Goal: Task Accomplishment & Management: Manage account settings

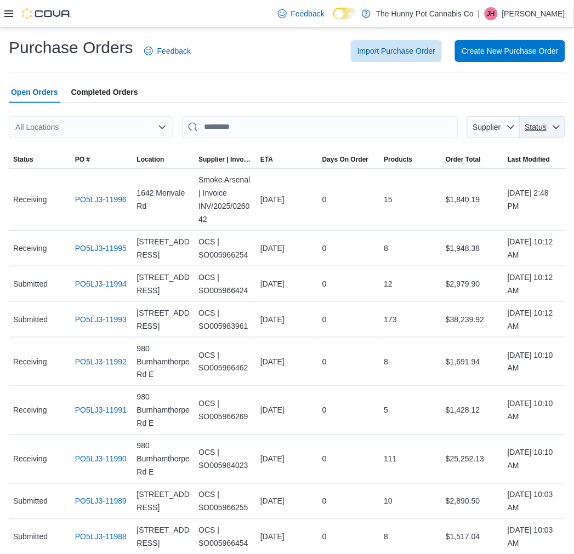
click at [557, 123] on span "Status" at bounding box center [542, 127] width 37 height 22
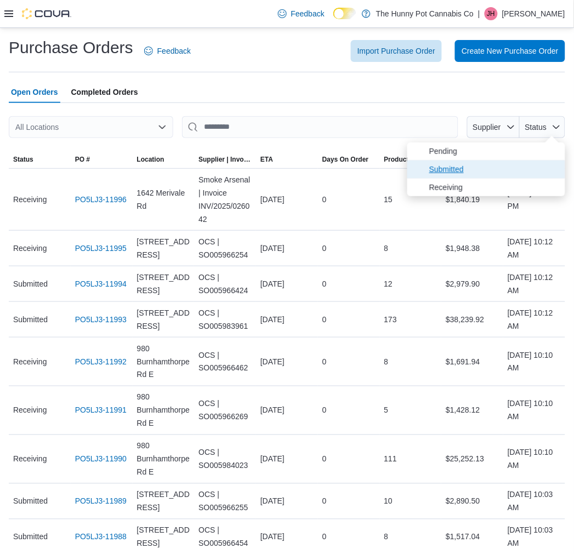
click at [447, 163] on span "Submitted" at bounding box center [493, 169] width 129 height 13
type input "**********"
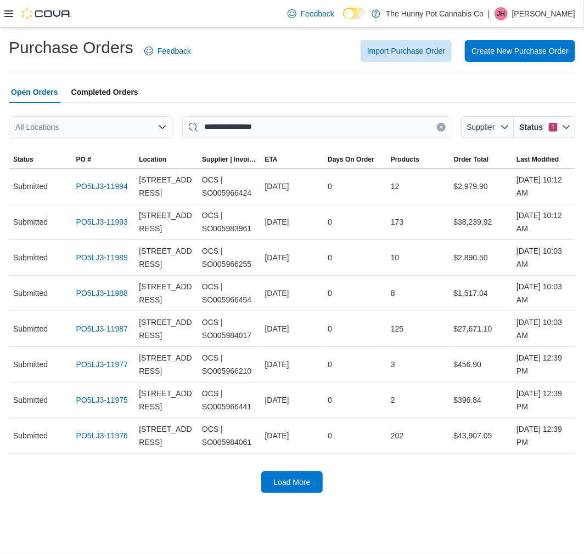
click at [111, 131] on div "All Locations" at bounding box center [91, 127] width 165 height 22
type input "***"
click at [116, 149] on span "5754 Hazeldean Rd" at bounding box center [89, 145] width 76 height 11
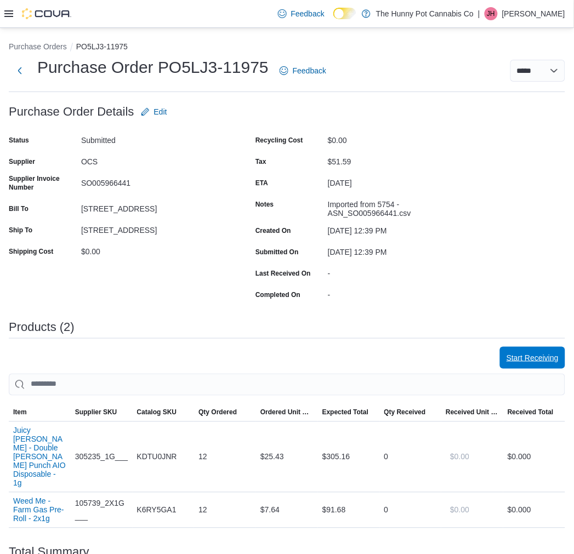
click at [542, 356] on span "Start Receiving" at bounding box center [533, 358] width 52 height 11
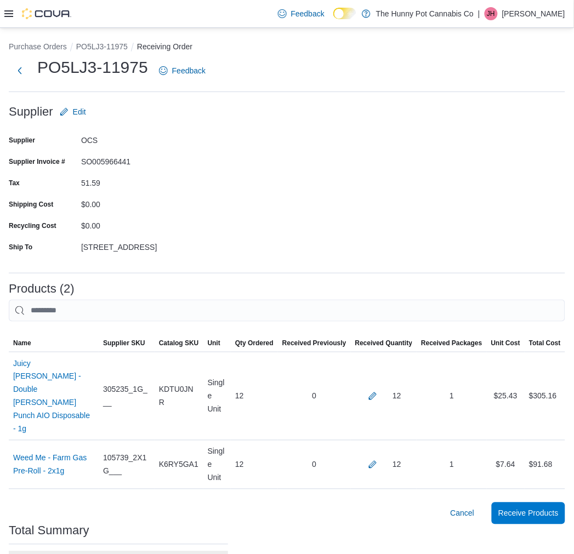
scroll to position [56, 0]
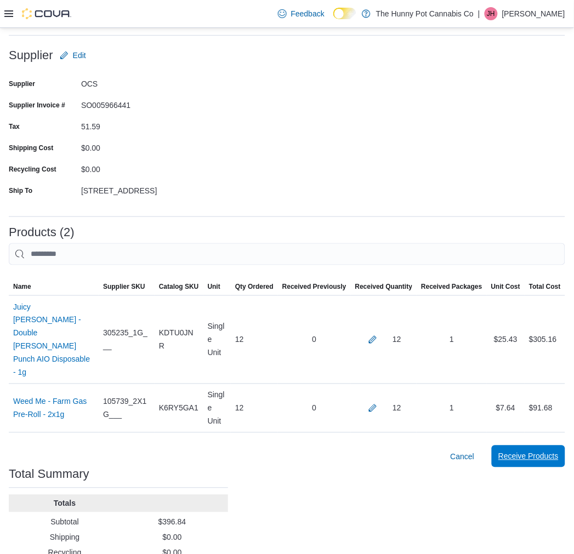
click at [537, 451] on span "Receive Products" at bounding box center [529, 456] width 60 height 11
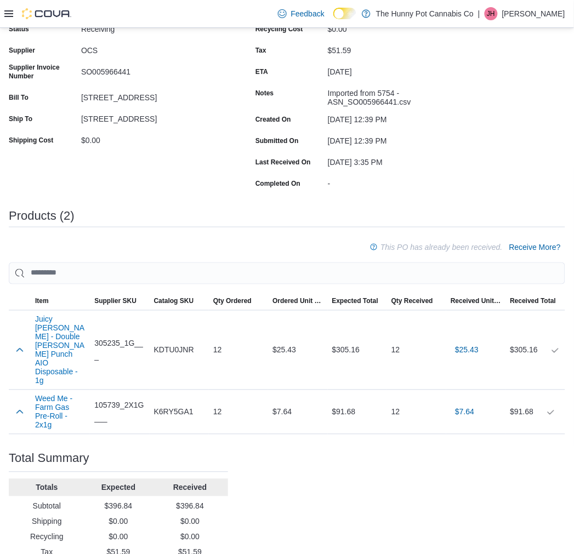
scroll to position [112, 0]
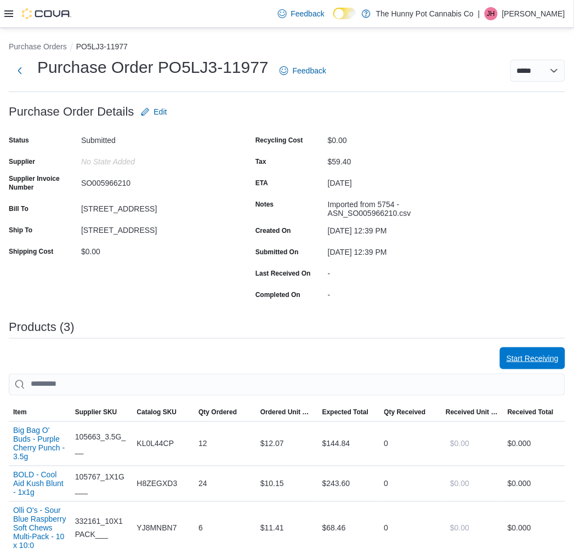
click at [532, 353] on span "Start Receiving" at bounding box center [533, 358] width 52 height 11
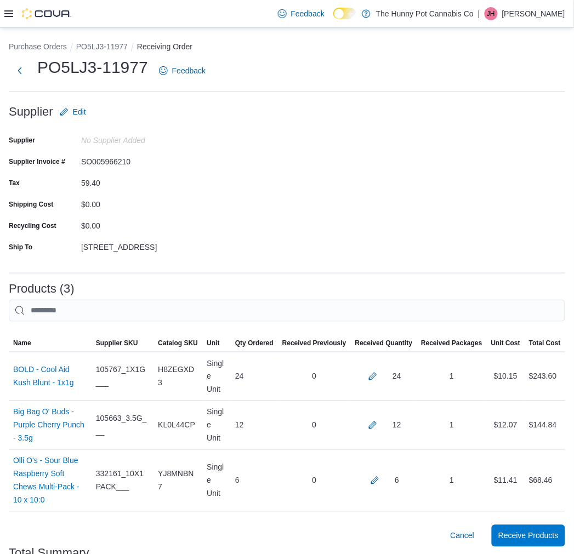
scroll to position [105, 0]
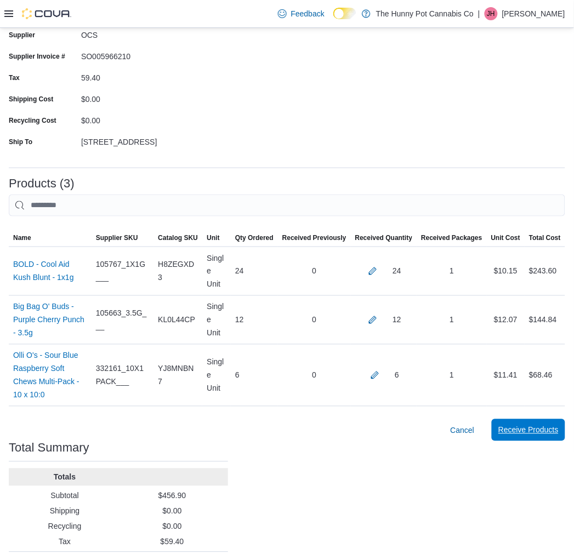
click at [529, 425] on span "Receive Products" at bounding box center [529, 430] width 60 height 11
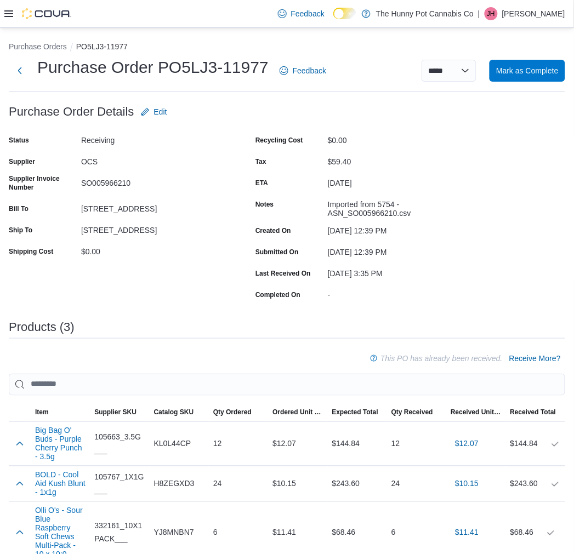
scroll to position [163, 0]
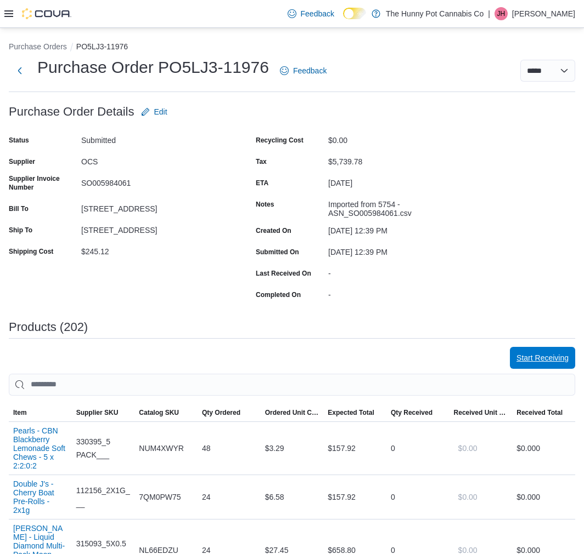
click at [528, 359] on span "Start Receiving" at bounding box center [542, 358] width 52 height 11
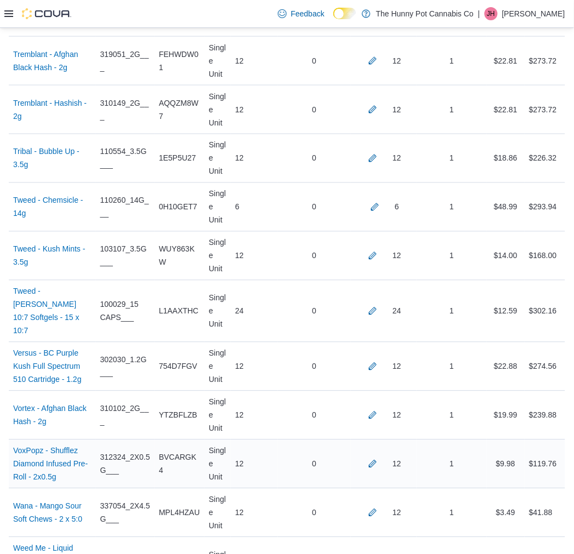
scroll to position [10128, 0]
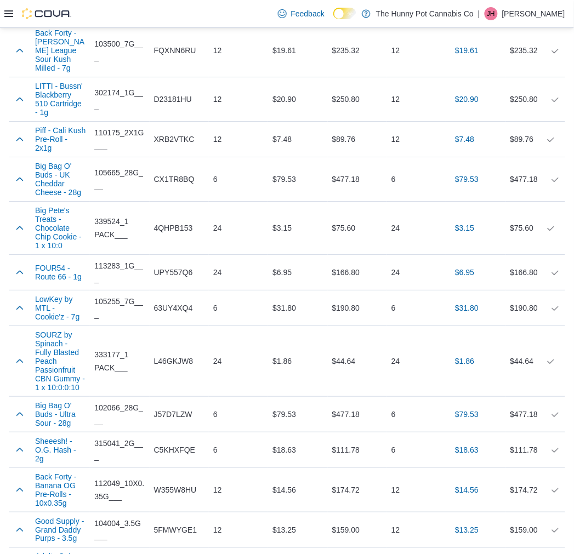
scroll to position [9455, 0]
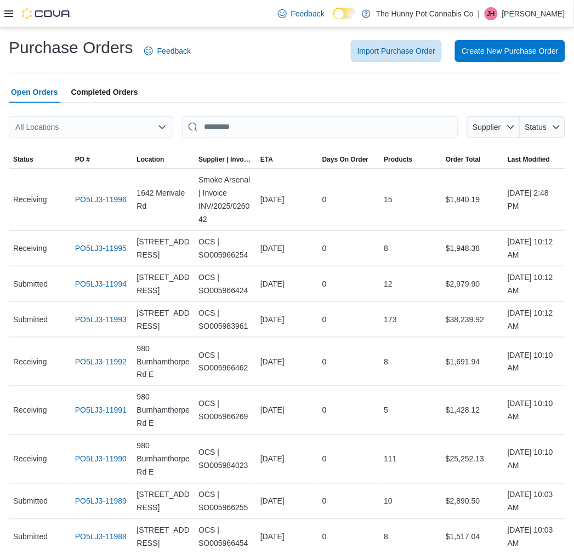
click at [106, 126] on div "All Locations" at bounding box center [91, 127] width 165 height 22
type input "***"
click at [67, 149] on span "4036 Confederation Pkwy" at bounding box center [89, 145] width 76 height 11
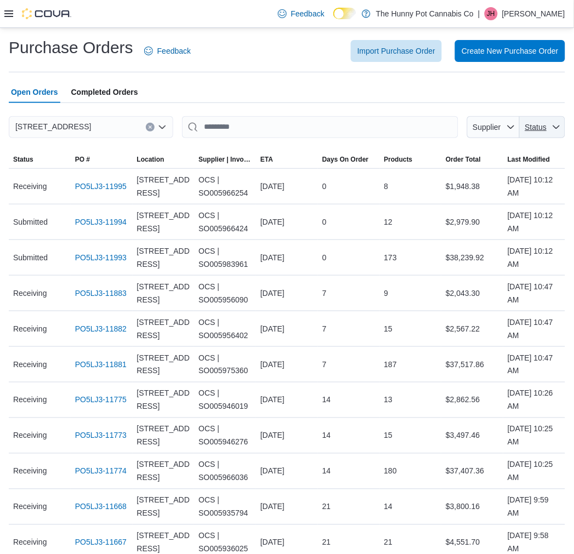
click at [548, 131] on span "Status" at bounding box center [536, 127] width 24 height 11
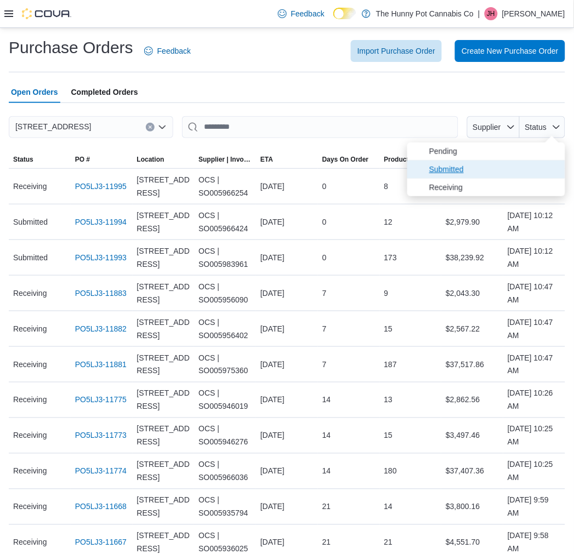
click at [517, 170] on span "Submitted" at bounding box center [493, 169] width 129 height 13
type input "**********"
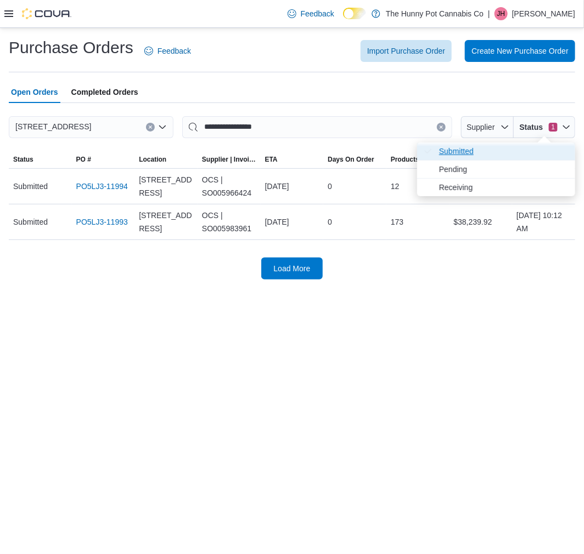
click at [489, 151] on span "Submitted . Checked option." at bounding box center [503, 151] width 129 height 13
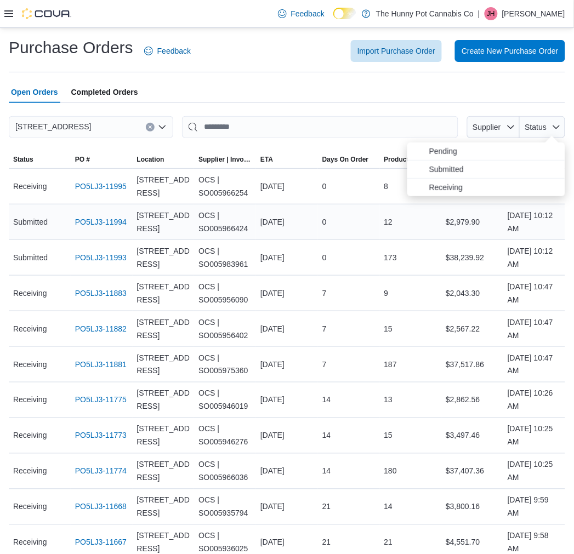
scroll to position [61, 0]
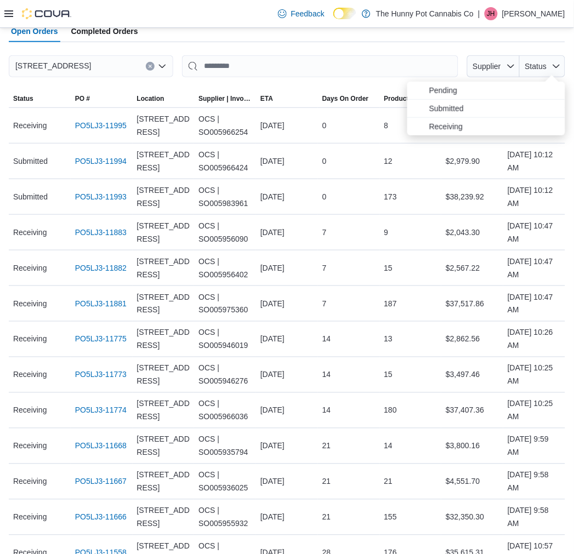
drag, startPoint x: 152, startPoint y: 67, endPoint x: 85, endPoint y: 103, distance: 76.1
click at [152, 67] on icon "Clear input" at bounding box center [150, 66] width 4 height 4
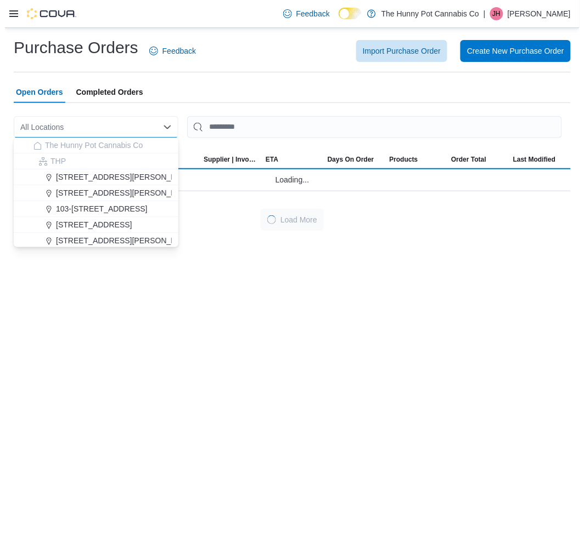
scroll to position [0, 0]
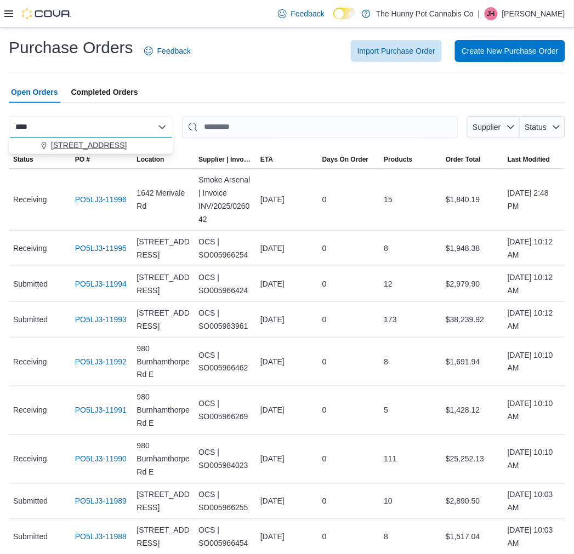
type input "****"
click at [84, 147] on span "[STREET_ADDRESS]" at bounding box center [89, 145] width 76 height 11
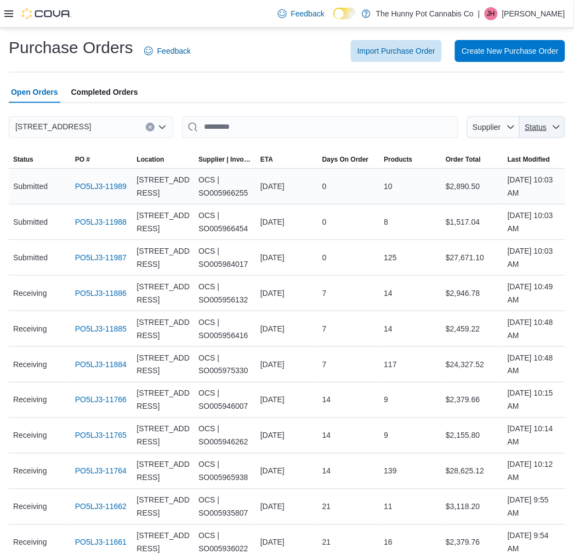
click at [541, 129] on span "Status" at bounding box center [536, 127] width 22 height 9
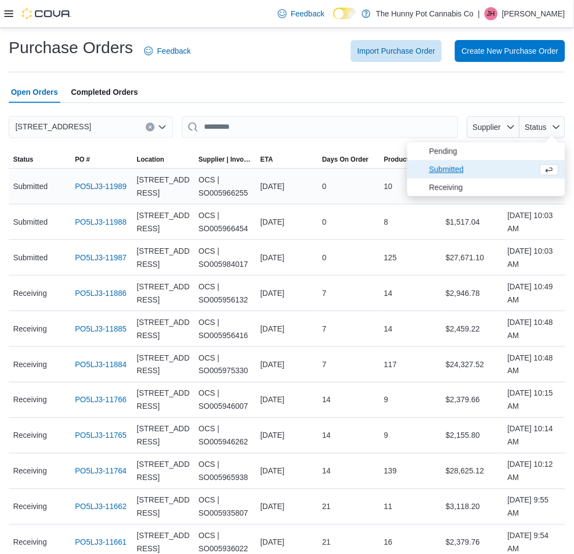
click at [519, 172] on span "Submitted" at bounding box center [481, 169] width 104 height 13
type input "**********"
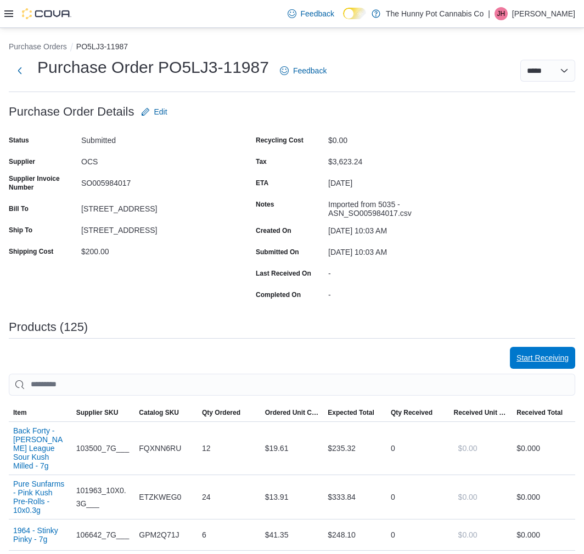
click at [520, 356] on span "Start Receiving" at bounding box center [542, 358] width 52 height 11
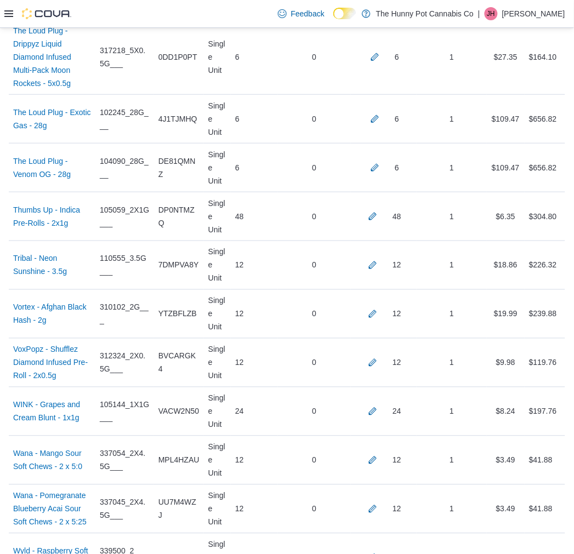
scroll to position [6130, 0]
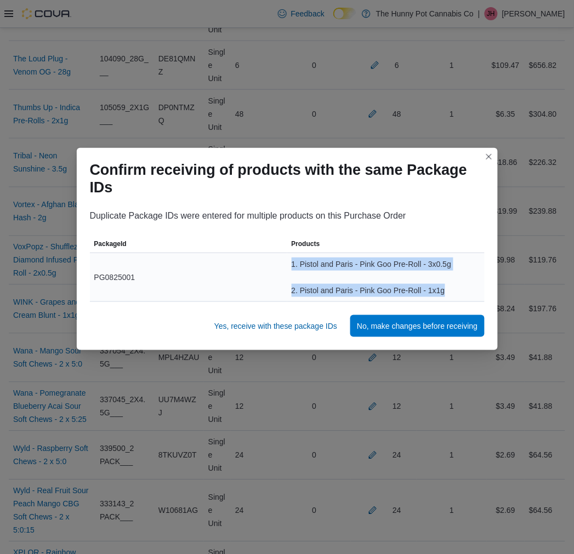
drag, startPoint x: 276, startPoint y: 265, endPoint x: 458, endPoint y: 289, distance: 183.6
click at [458, 289] on tr "PackageId PG0825001 Products 1. Pistol and Paris - Pink Goo Pre-Roll - 3x0.5g 2…" at bounding box center [287, 277] width 395 height 49
copy tr "Products 1. Pistol and Paris - Pink Goo Pre-Roll - 3x0.5g 2. Pistol and Paris -…"
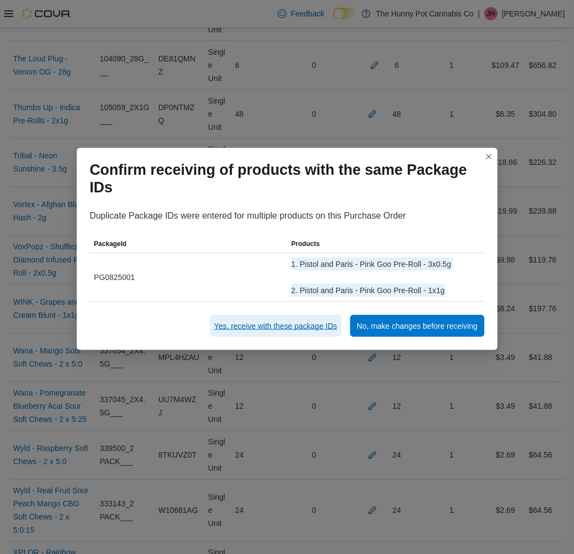
click at [259, 319] on span "Yes, receive with these package IDs" at bounding box center [275, 326] width 123 height 22
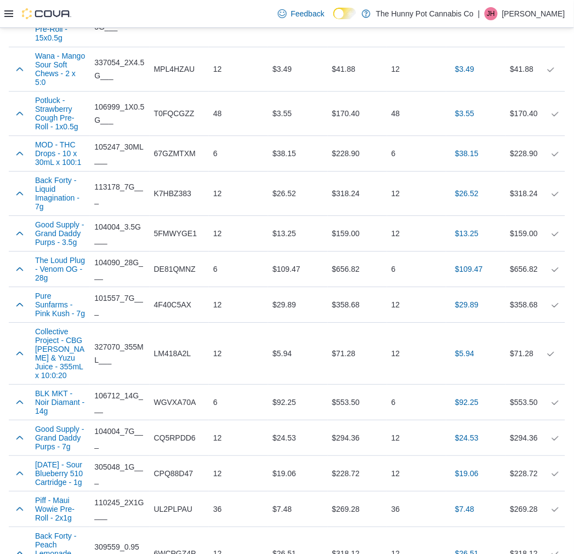
scroll to position [5554, 0]
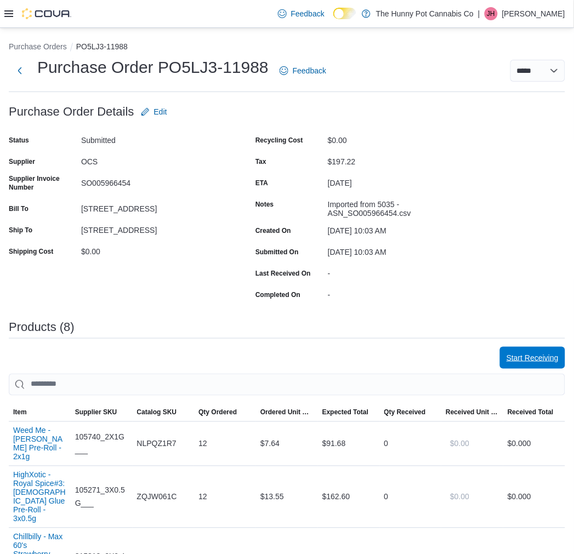
click at [531, 355] on span "Start Receiving" at bounding box center [533, 358] width 52 height 11
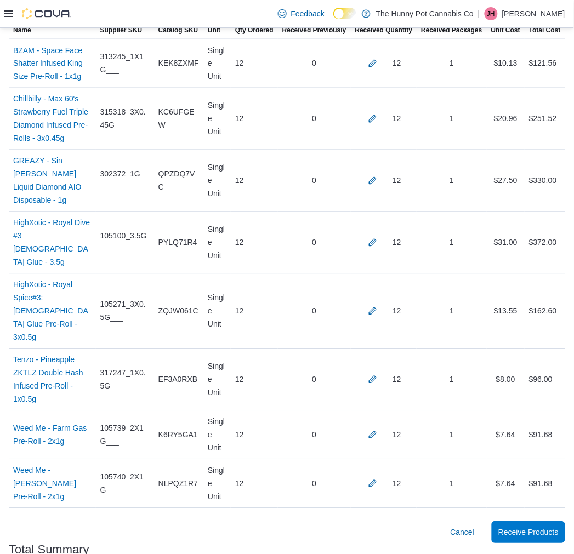
scroll to position [376, 0]
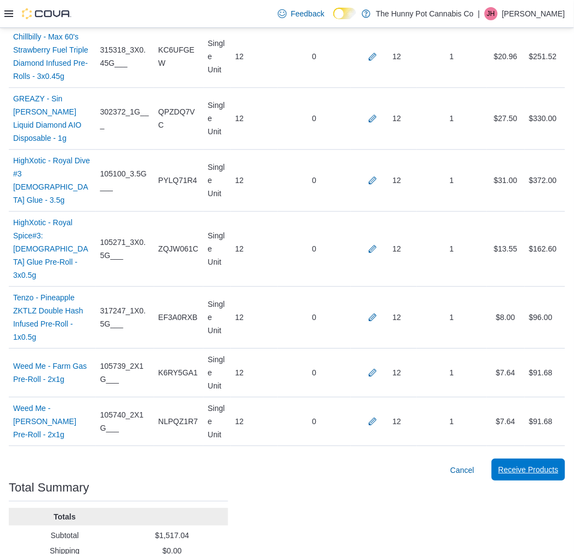
click at [527, 465] on span "Receive Products" at bounding box center [529, 470] width 60 height 11
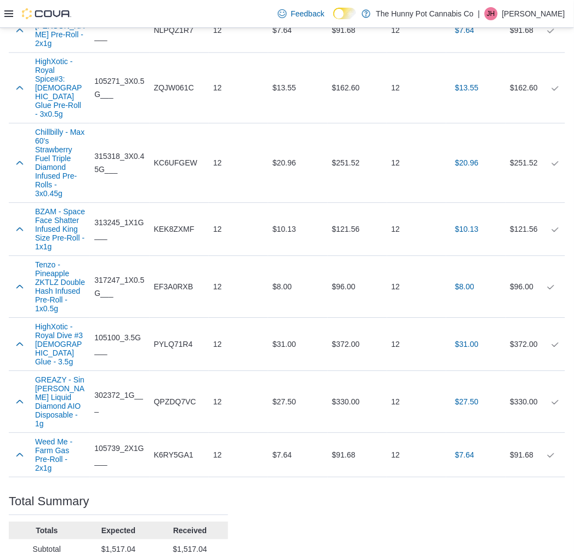
scroll to position [425, 0]
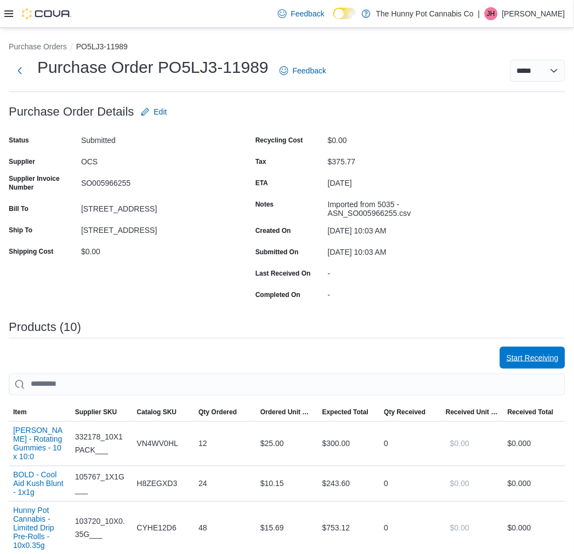
click at [525, 353] on span "Start Receiving" at bounding box center [533, 358] width 52 height 11
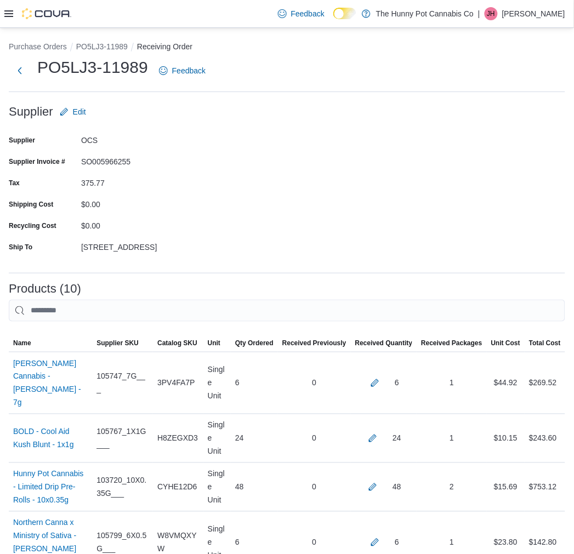
scroll to position [421, 0]
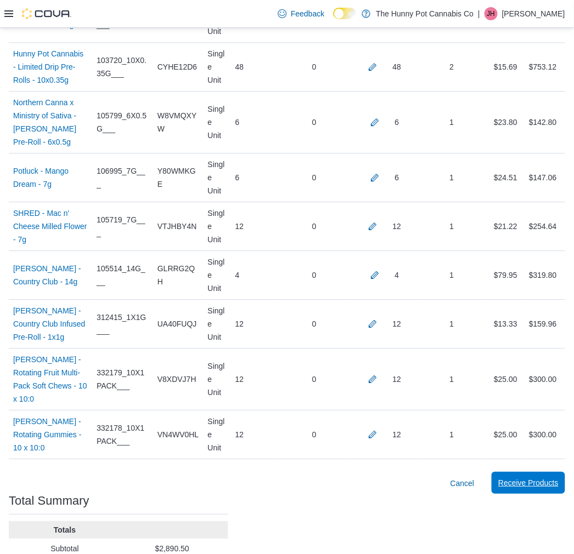
click at [527, 472] on span "Receive Products" at bounding box center [529, 483] width 60 height 22
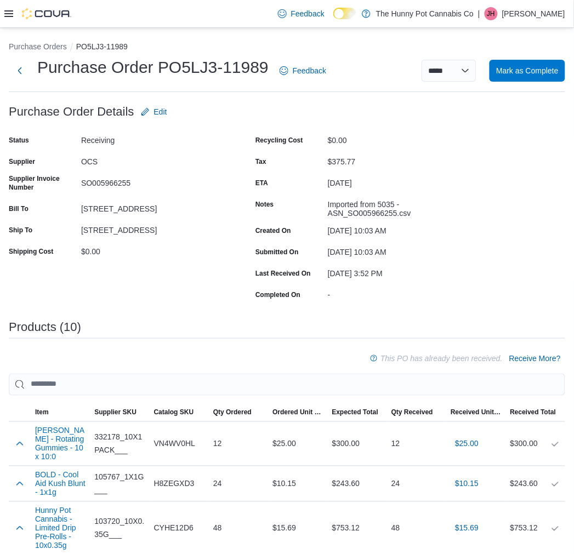
scroll to position [469, 0]
